Goal: Task Accomplishment & Management: Use online tool/utility

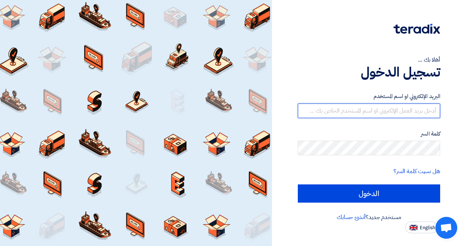
click at [395, 113] on input "text" at bounding box center [369, 110] width 142 height 15
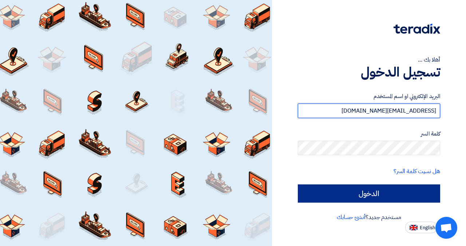
type input "sales@mirage-electric.com"
click at [379, 195] on input "الدخول" at bounding box center [369, 193] width 142 height 18
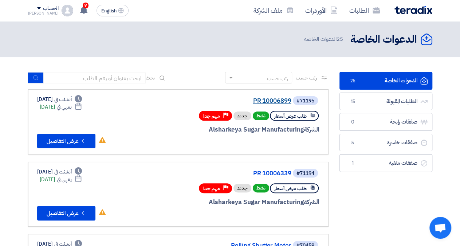
click at [274, 100] on link "PR 10006899" at bounding box center [219, 101] width 146 height 7
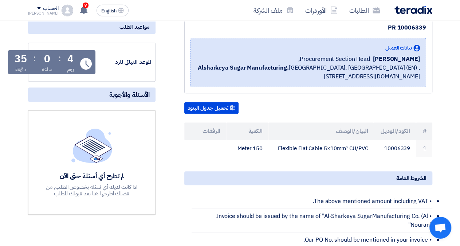
scroll to position [76, 0]
